Goal: Transaction & Acquisition: Purchase product/service

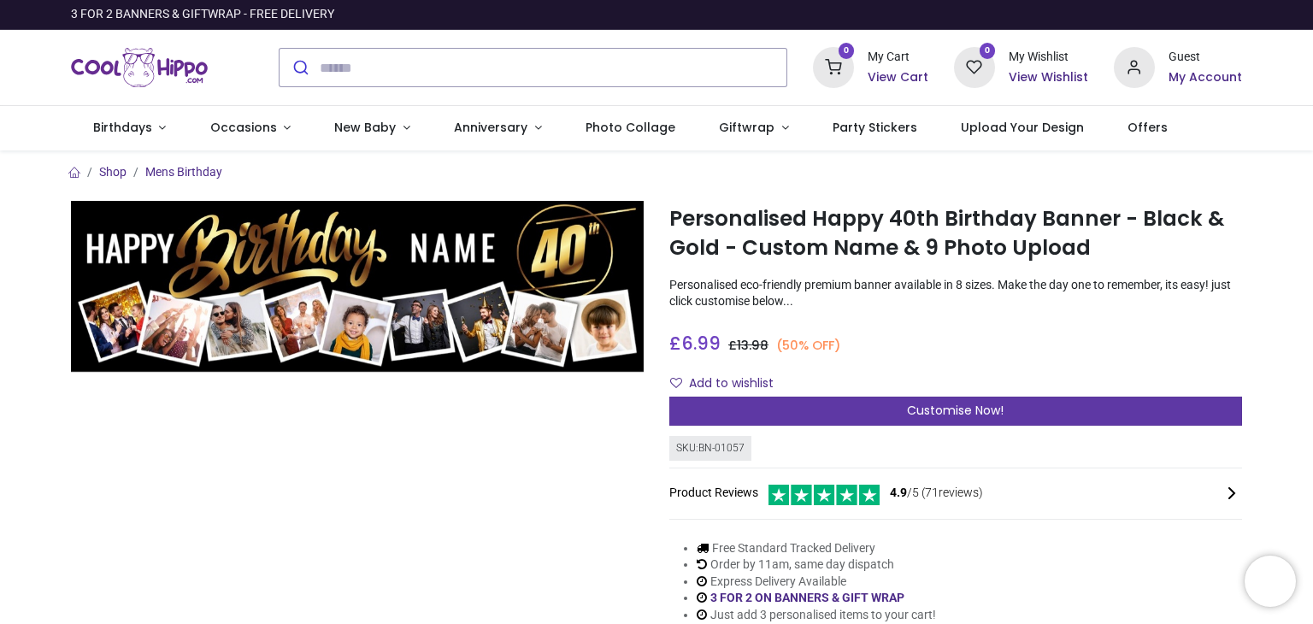
click at [973, 410] on span "Customise Now!" at bounding box center [955, 410] width 97 height 17
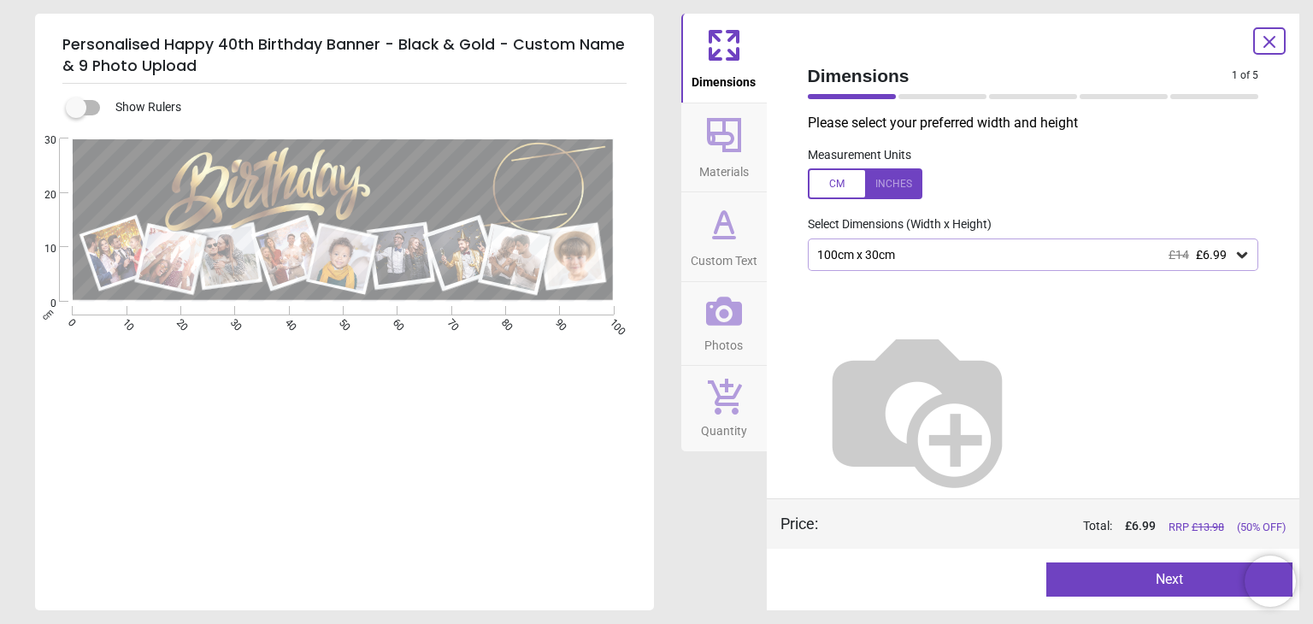
click at [1003, 263] on div "100cm x 30cm £14 £6.99" at bounding box center [1034, 255] width 452 height 32
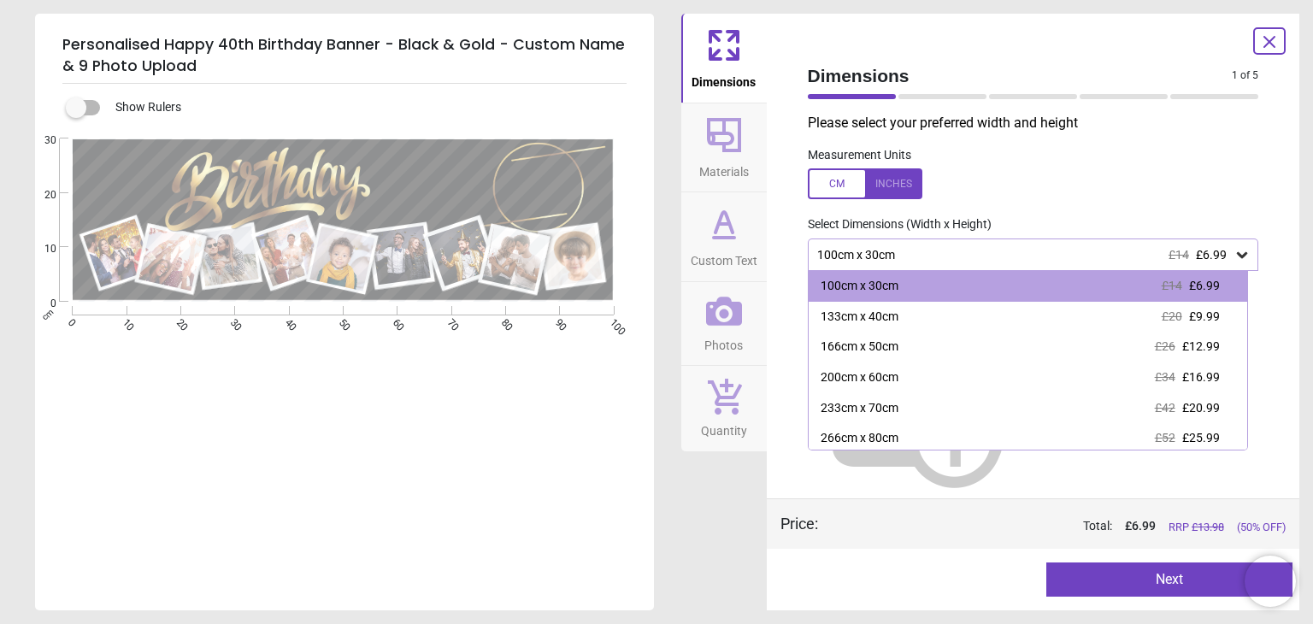
click at [1003, 263] on div "100cm x 30cm £14 £6.99" at bounding box center [1034, 255] width 452 height 32
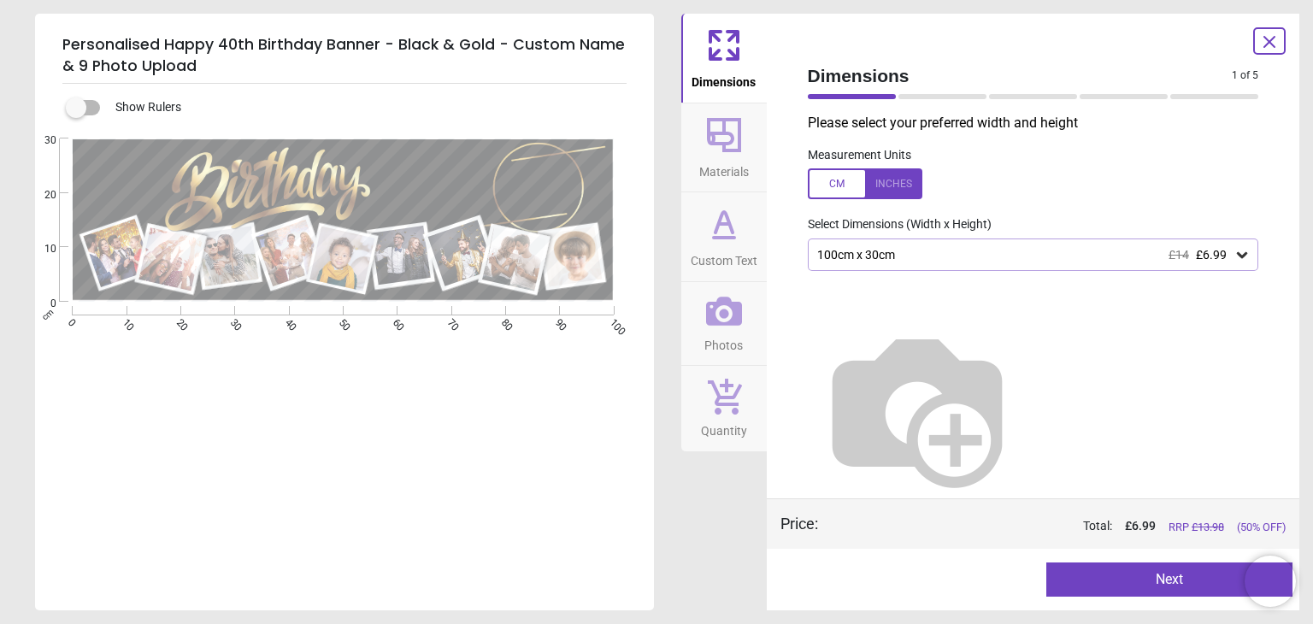
click at [879, 261] on div "100cm x 30cm £14 £6.99" at bounding box center [1025, 255] width 419 height 15
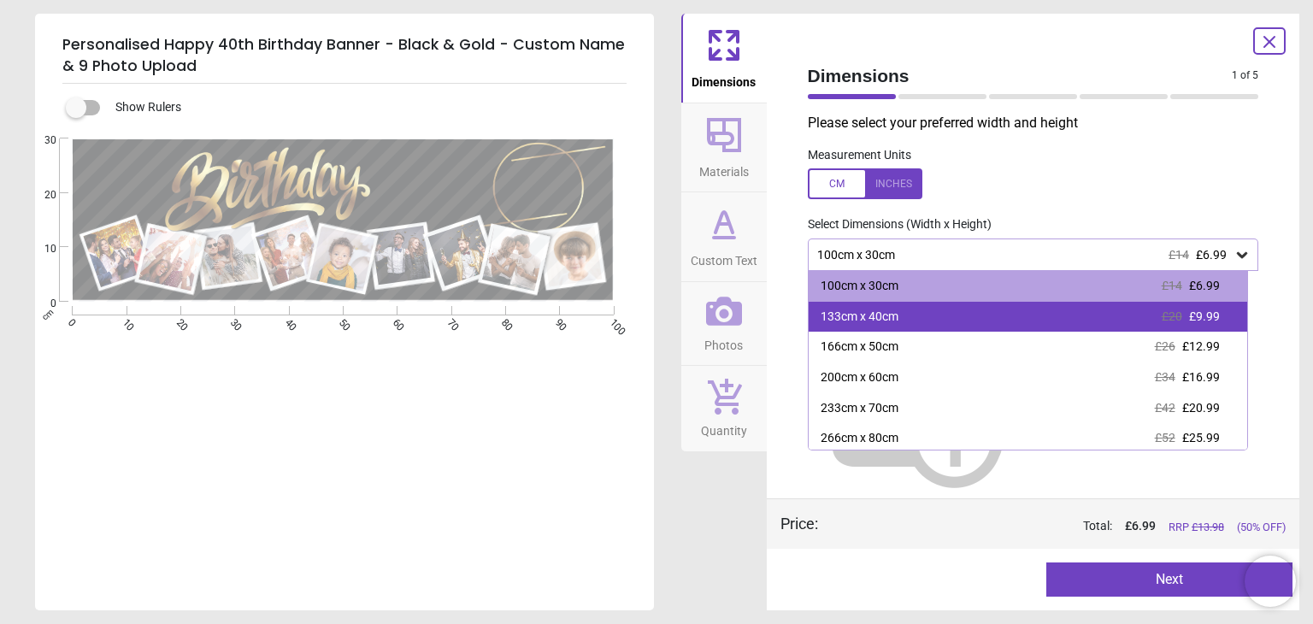
click at [872, 316] on div "133cm x 40cm" at bounding box center [860, 317] width 78 height 17
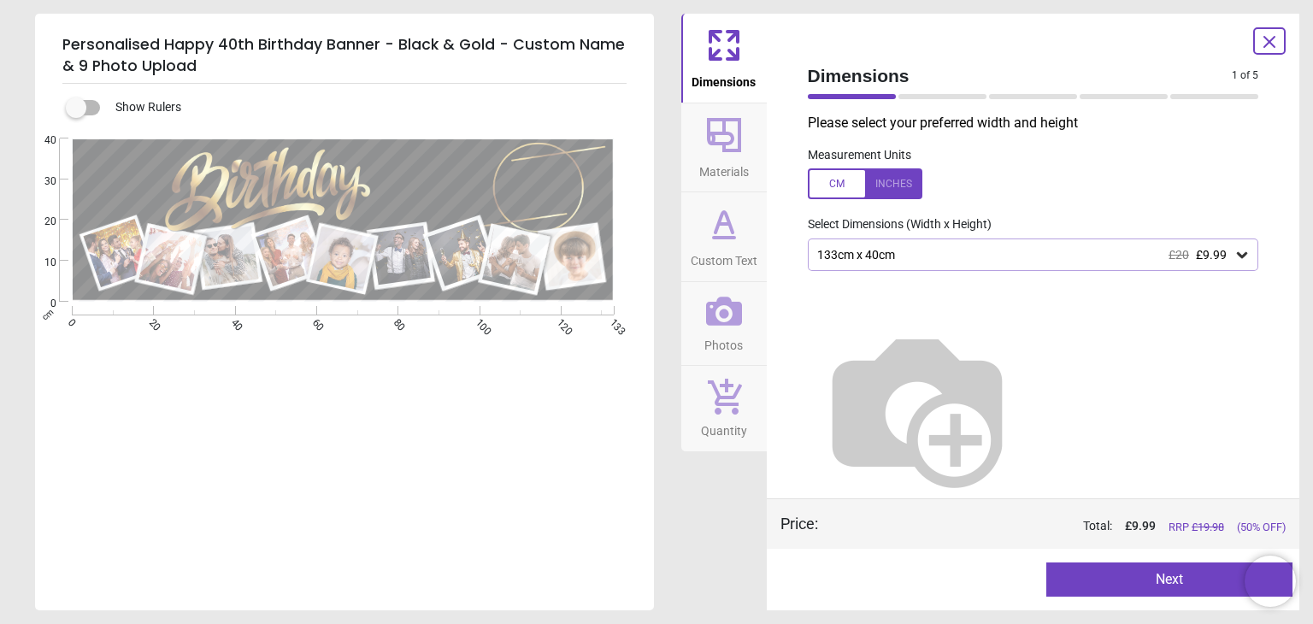
click at [724, 146] on icon at bounding box center [724, 135] width 34 height 34
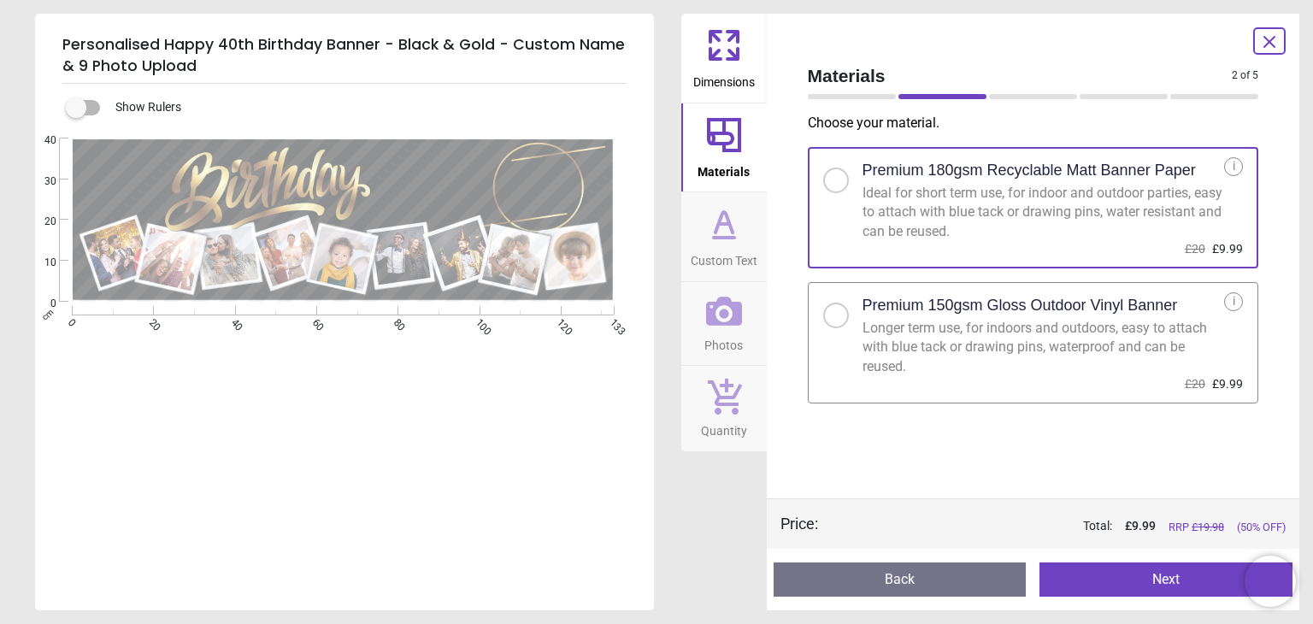
click at [1040, 333] on div "Longer term use, for indoors and outdoors, easy to attach with blue tack or dra…" at bounding box center [1044, 347] width 363 height 57
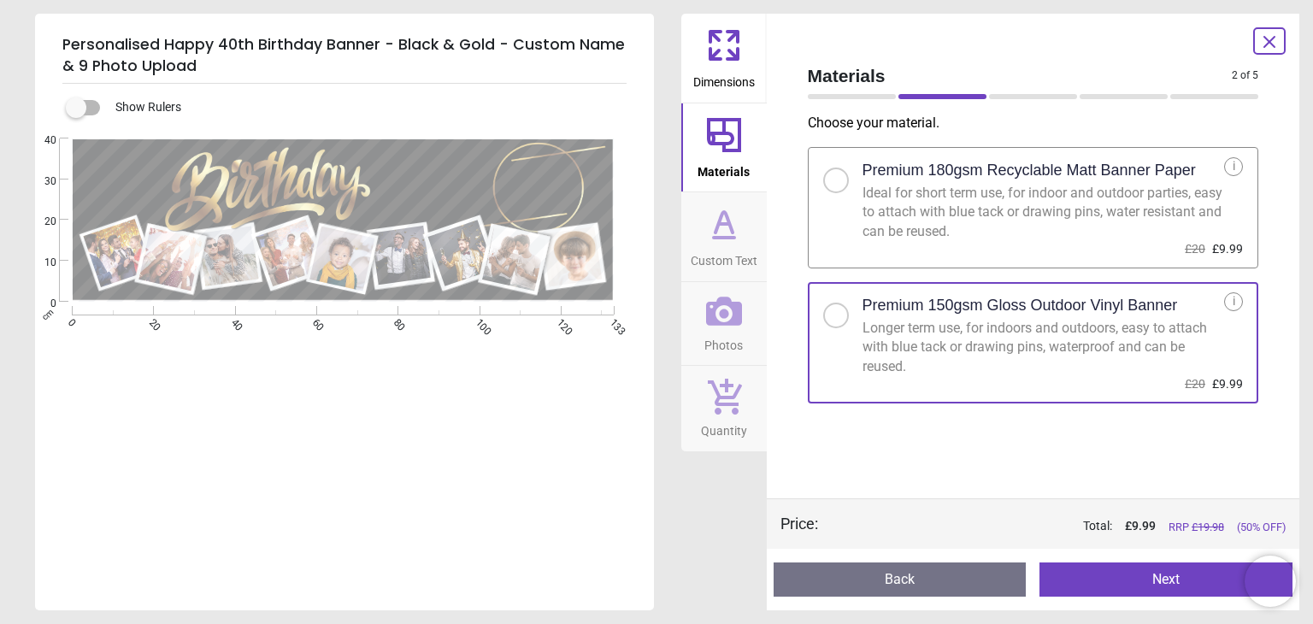
click at [747, 222] on button "Custom Text" at bounding box center [725, 236] width 86 height 89
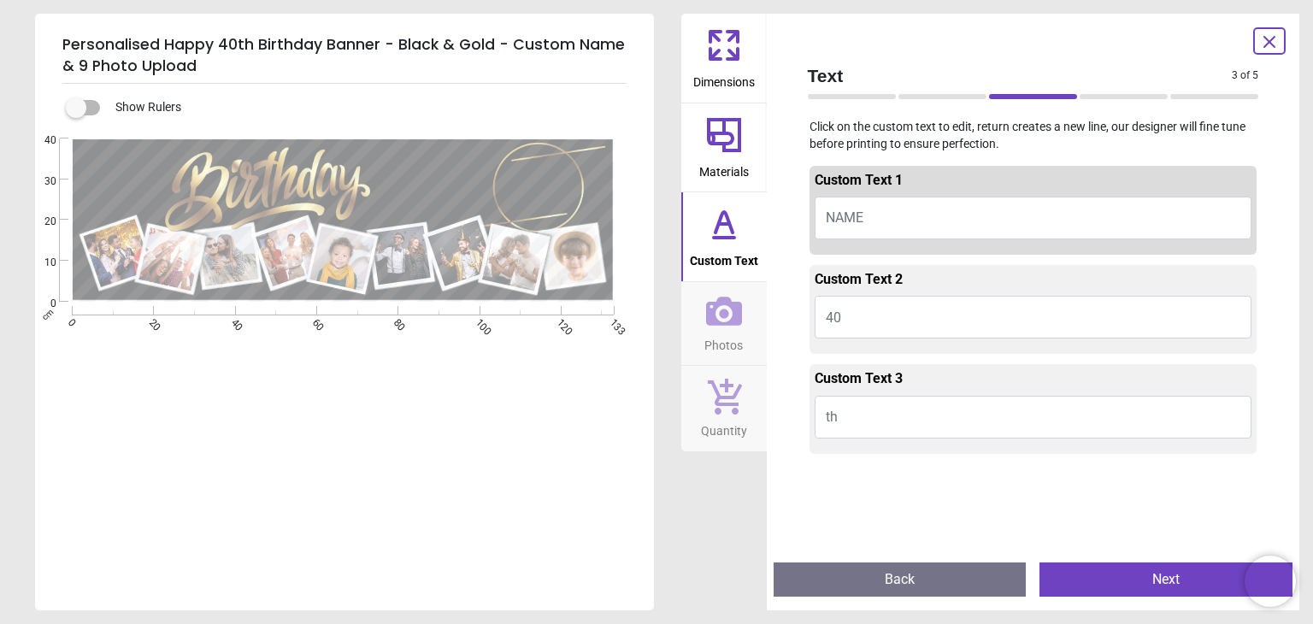
click at [872, 221] on button "NAME" at bounding box center [1034, 218] width 438 height 43
click at [833, 216] on span "NAME" at bounding box center [845, 218] width 38 height 16
type textarea "*******"
click at [708, 298] on icon at bounding box center [724, 311] width 36 height 36
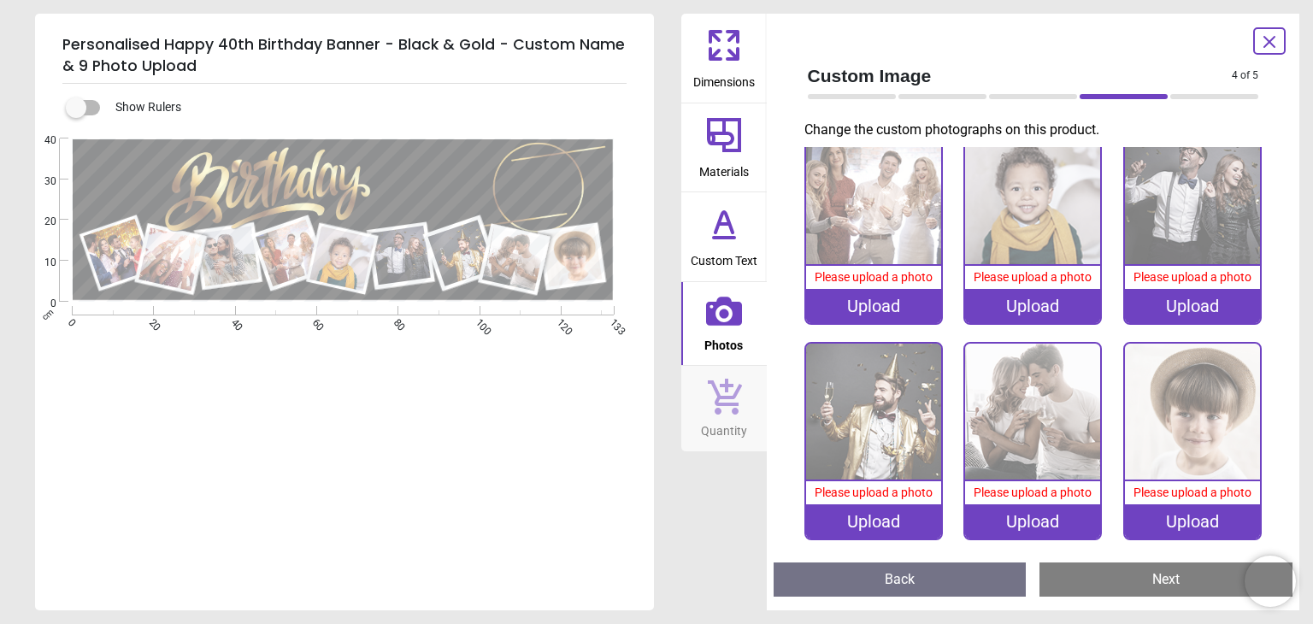
scroll to position [0, 0]
